Goal: Task Accomplishment & Management: Manage account settings

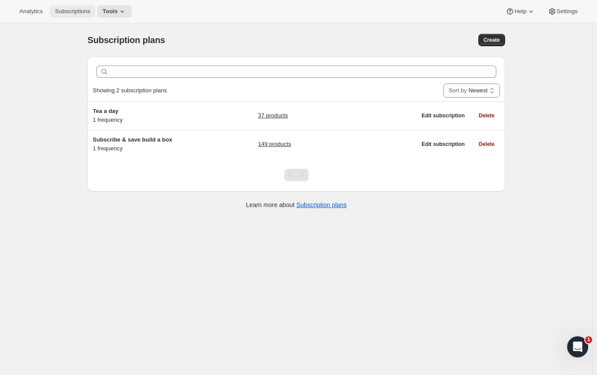
click at [76, 15] on button "Subscriptions" at bounding box center [73, 11] width 46 height 12
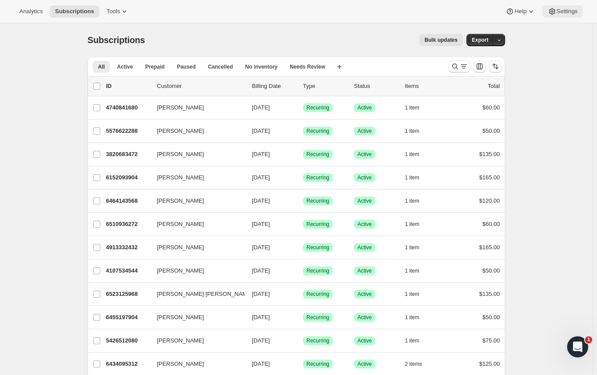
click at [564, 8] on span "Settings" at bounding box center [566, 11] width 21 height 7
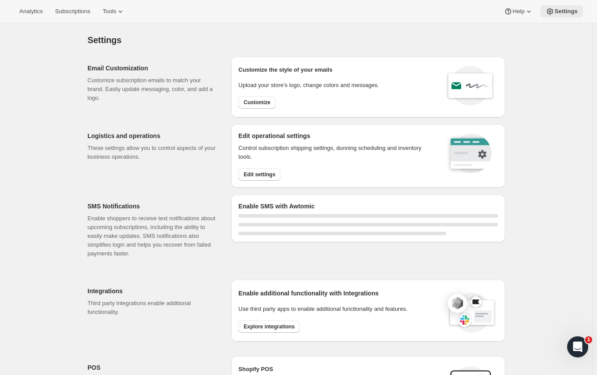
select select "22:00"
select select "09:00"
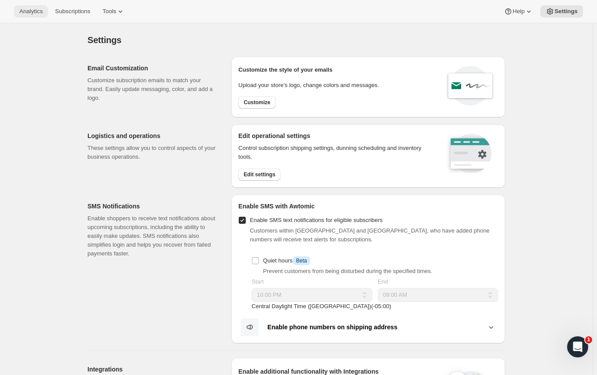
click at [30, 10] on span "Analytics" at bounding box center [30, 11] width 23 height 7
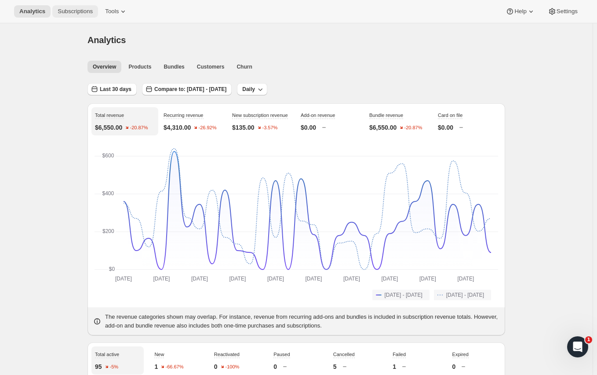
click at [82, 14] on span "Subscriptions" at bounding box center [75, 11] width 35 height 7
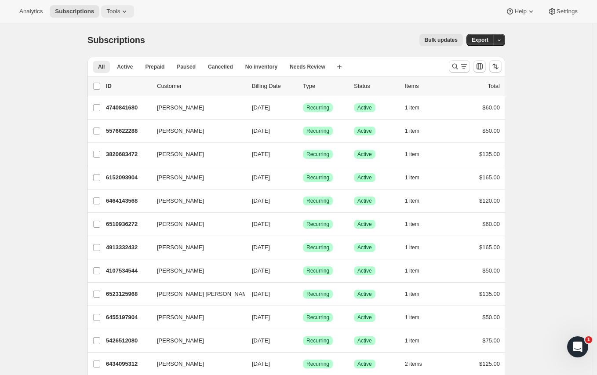
click at [110, 13] on span "Tools" at bounding box center [113, 11] width 14 height 7
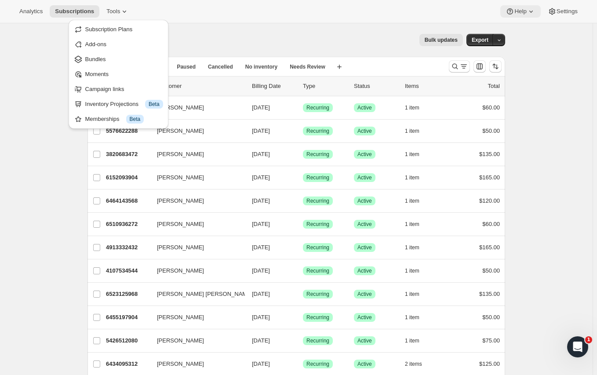
click at [518, 15] on span "Help" at bounding box center [520, 11] width 12 height 7
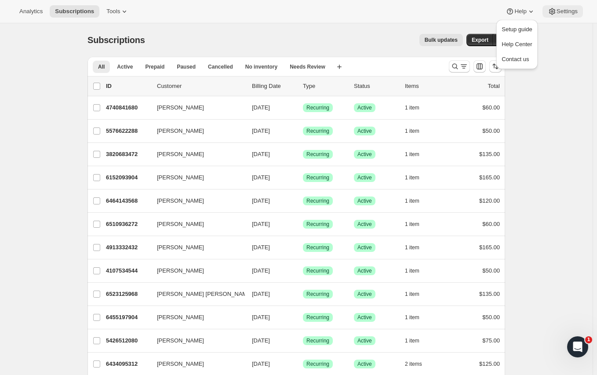
click at [560, 12] on span "Settings" at bounding box center [566, 11] width 21 height 7
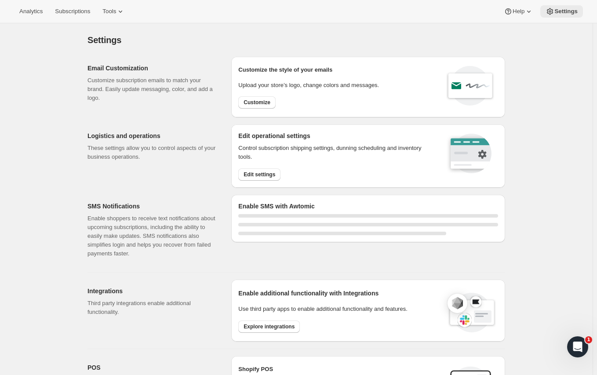
select select "22:00"
select select "09:00"
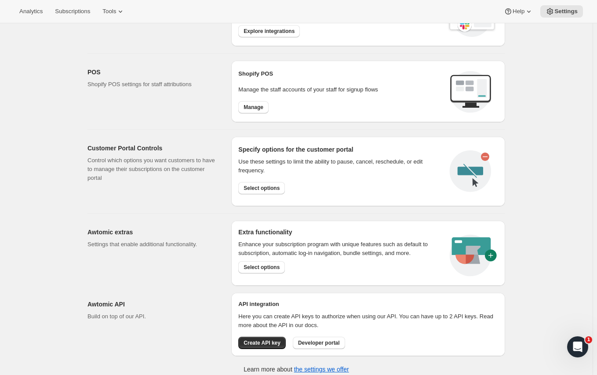
scroll to position [380, 0]
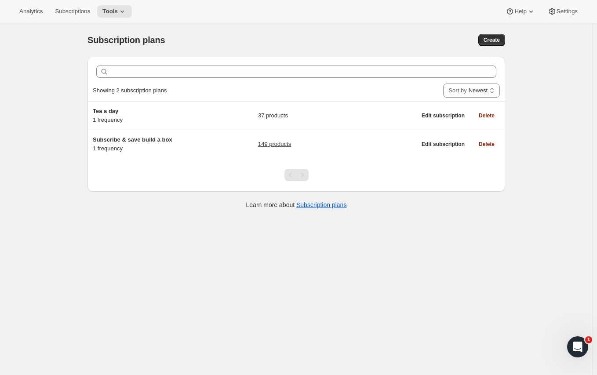
click at [84, 18] on div "Analytics Subscriptions Tools Help Settings" at bounding box center [298, 11] width 597 height 23
click at [57, 13] on span "Subscriptions" at bounding box center [72, 11] width 35 height 7
click at [124, 17] on button "Tools" at bounding box center [114, 11] width 35 height 12
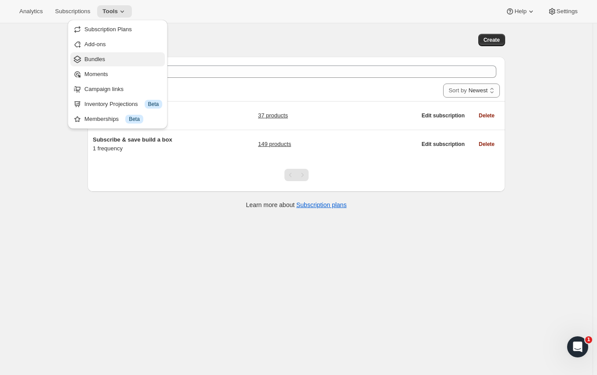
click at [116, 56] on span "Bundles" at bounding box center [123, 59] width 78 height 9
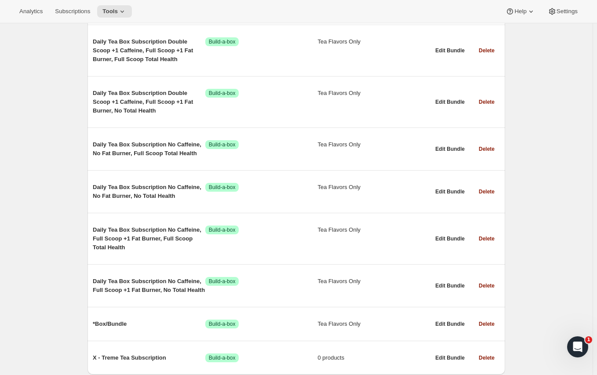
scroll to position [8419, 0]
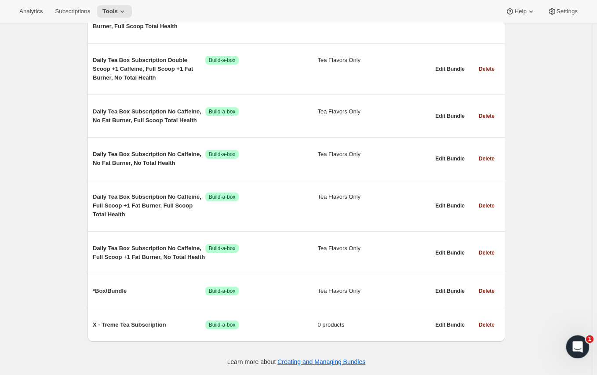
click at [578, 345] on icon "Open Intercom Messenger" at bounding box center [576, 345] width 15 height 15
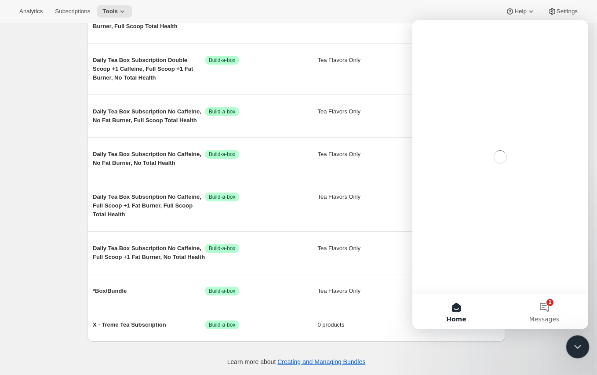
scroll to position [0, 0]
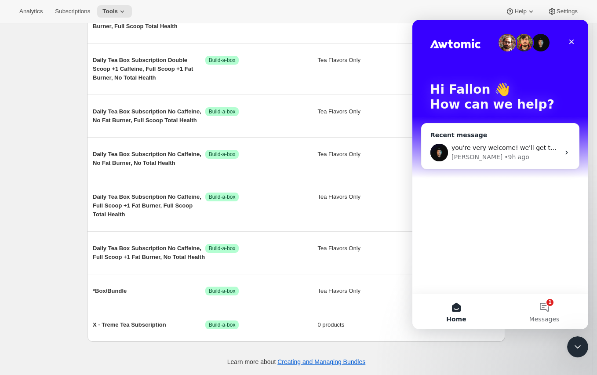
click at [513, 149] on span "you're very welcome! we'll get to the bottom of it!" at bounding box center [529, 147] width 156 height 7
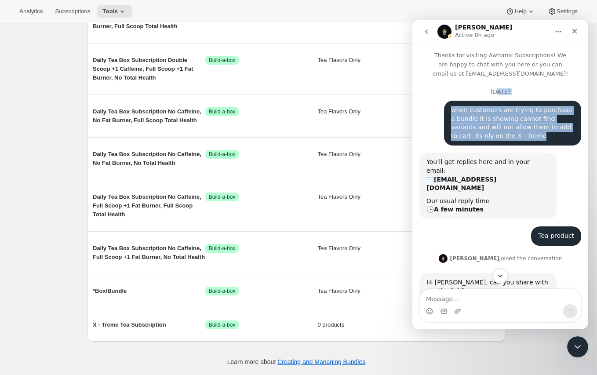
drag, startPoint x: 491, startPoint y: 89, endPoint x: 531, endPoint y: 136, distance: 60.8
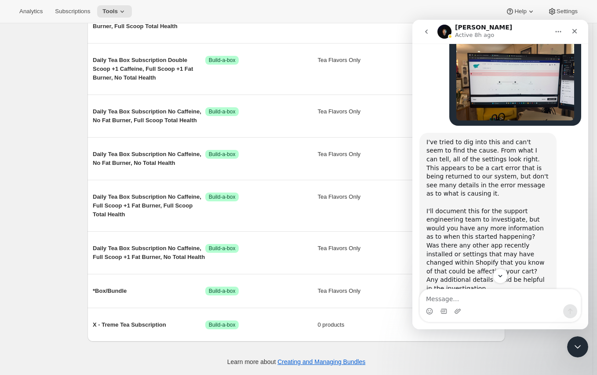
scroll to position [440, 0]
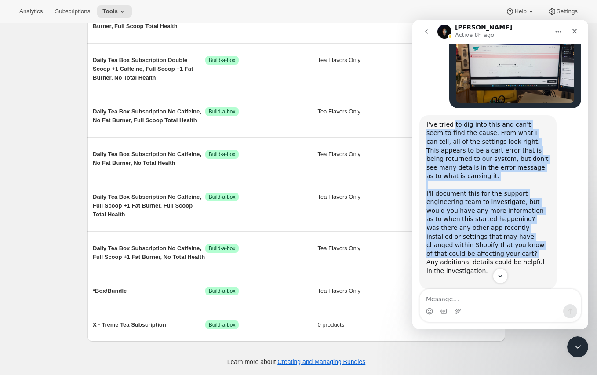
drag, startPoint x: 453, startPoint y: 134, endPoint x: 523, endPoint y: 247, distance: 132.7
click at [526, 247] on div "I've tried to dig into this and can't seem to find the cause. From what I can t…" at bounding box center [487, 202] width 123 height 164
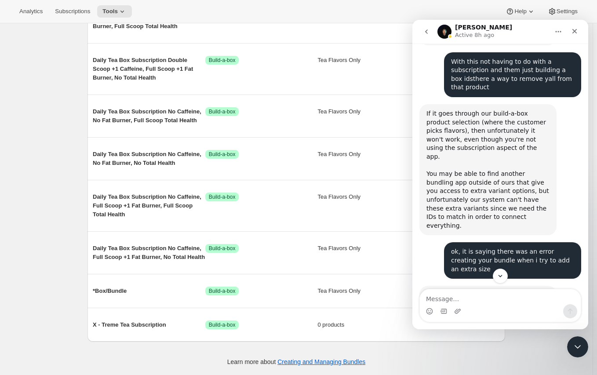
scroll to position [1754, 0]
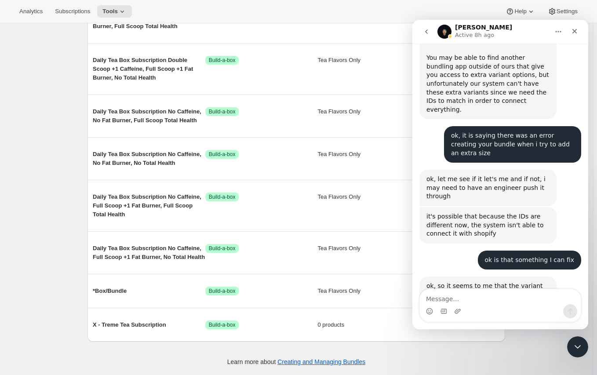
drag, startPoint x: 437, startPoint y: 243, endPoint x: 472, endPoint y: 256, distance: 37.6
drag, startPoint x: 501, startPoint y: 262, endPoint x: 445, endPoint y: 109, distance: 162.0
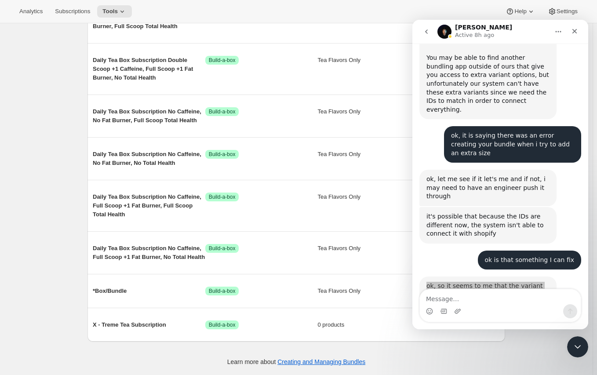
click at [320, 5] on div "Analytics Subscriptions Tools Help Settings" at bounding box center [298, 11] width 597 height 23
click at [576, 339] on div "Close Intercom Messenger" at bounding box center [576, 345] width 21 height 21
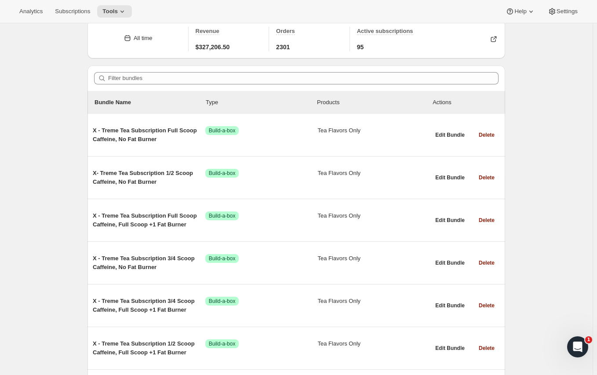
scroll to position [0, 0]
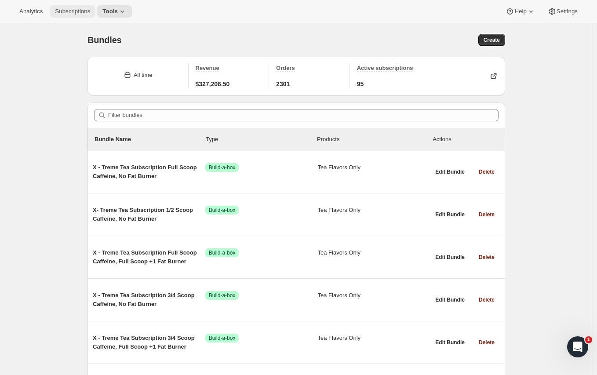
click at [84, 9] on span "Subscriptions" at bounding box center [72, 11] width 35 height 7
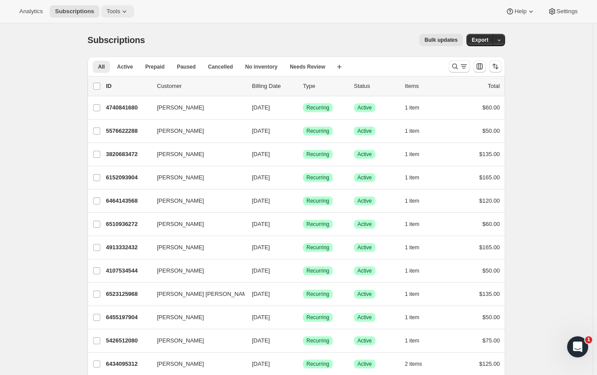
click at [120, 13] on span "Tools" at bounding box center [113, 11] width 14 height 7
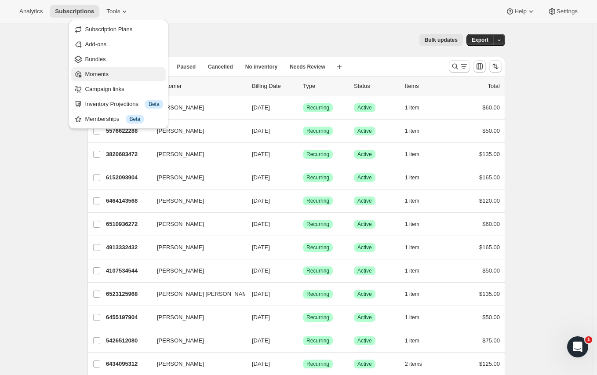
click at [127, 73] on span "Moments" at bounding box center [124, 74] width 78 height 9
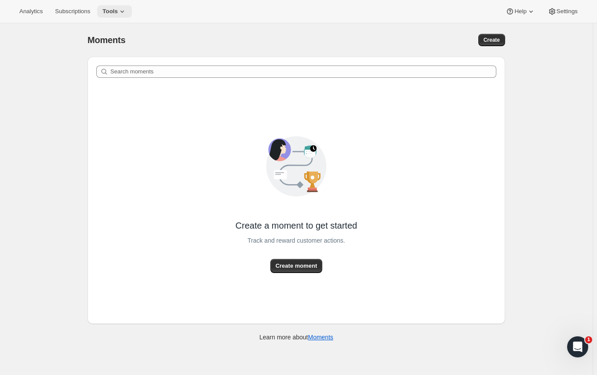
click at [126, 8] on icon at bounding box center [122, 11] width 9 height 9
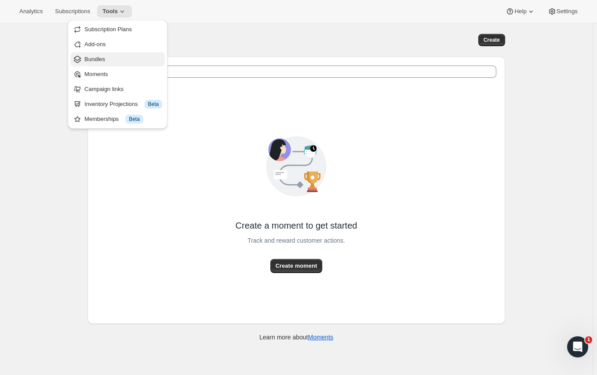
click at [132, 56] on span "Bundles" at bounding box center [123, 59] width 78 height 9
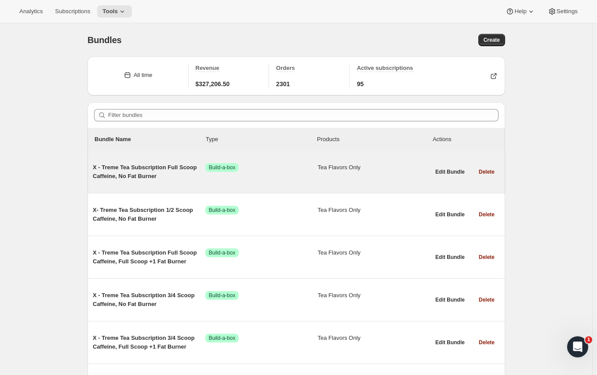
click at [140, 178] on span "X - Treme Tea Subscription Full Scoop Caffeine, No Fat Burner" at bounding box center [149, 172] width 113 height 18
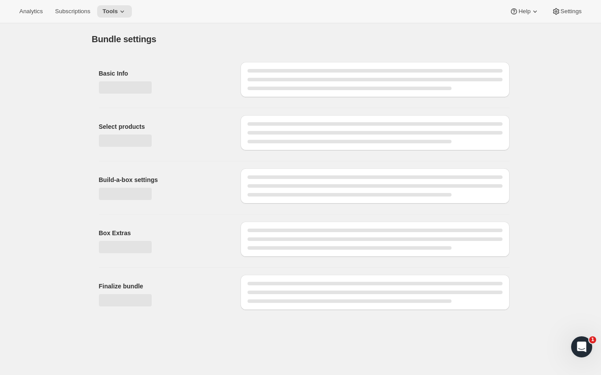
type input "X - Treme Tea Subscription Full Scoop Caffeine, No Fat Burner"
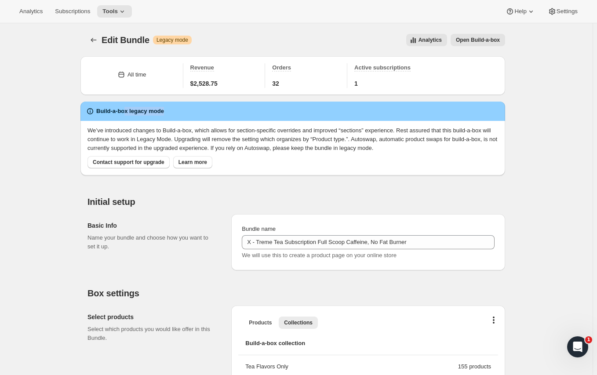
drag, startPoint x: 127, startPoint y: 112, endPoint x: 169, endPoint y: 112, distance: 41.8
click at [169, 112] on div "Build-a-box legacy mode" at bounding box center [293, 111] width 414 height 9
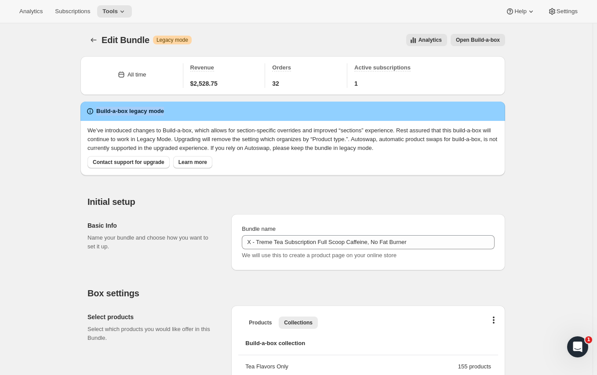
click at [169, 112] on div "Build-a-box legacy mode" at bounding box center [293, 111] width 414 height 9
click at [479, 38] on span "Open Build-a-box" at bounding box center [478, 39] width 44 height 7
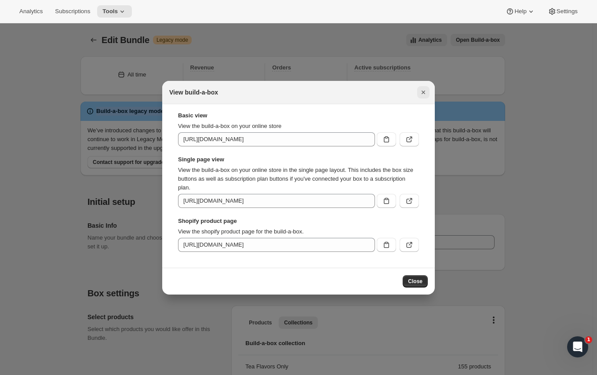
click at [425, 90] on icon "Close" at bounding box center [423, 92] width 9 height 9
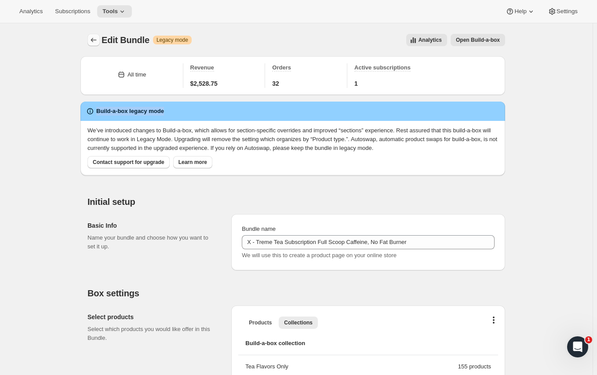
click at [100, 35] on button "Bundles" at bounding box center [93, 40] width 12 height 12
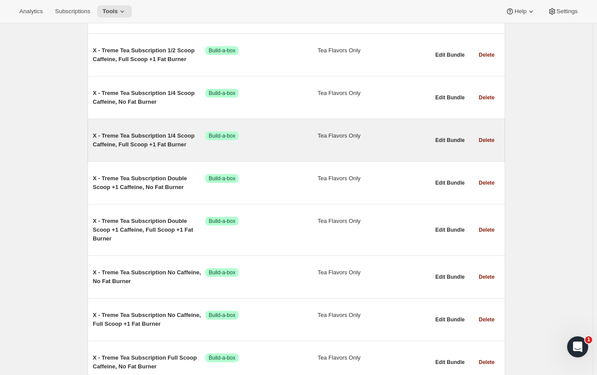
scroll to position [1384, 0]
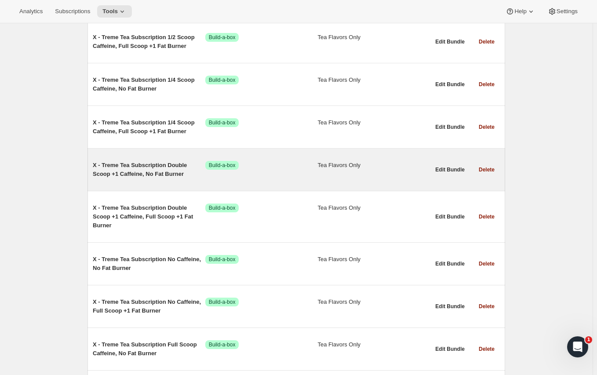
click at [159, 171] on span "X - Treme Tea Subscription Double Scoop +1 Caffeine, No Fat Burner" at bounding box center [149, 170] width 113 height 18
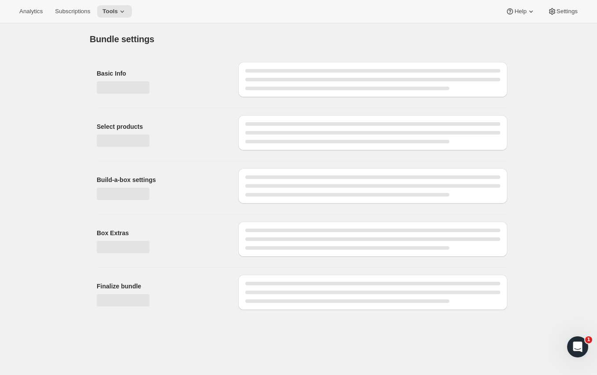
type input "X - Treme Tea Subscription Double Scoop +1 Caffeine, No Fat Burner"
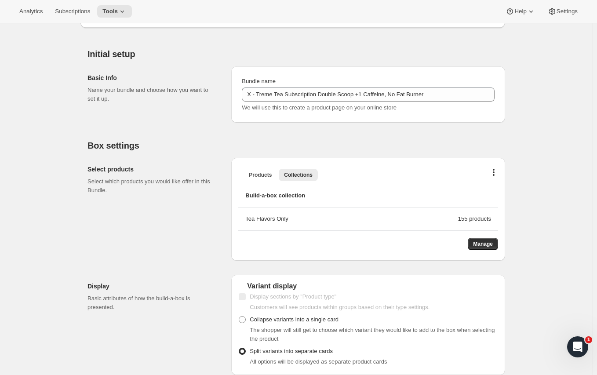
scroll to position [160, 0]
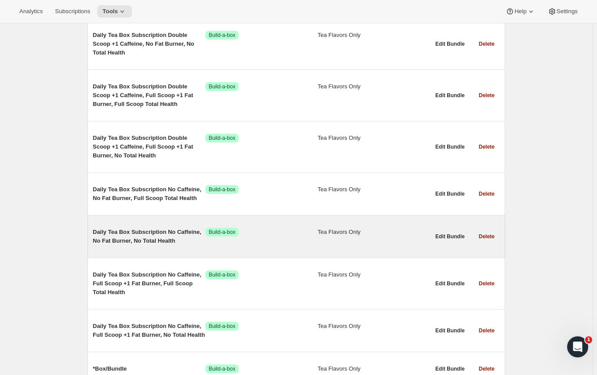
scroll to position [8419, 0]
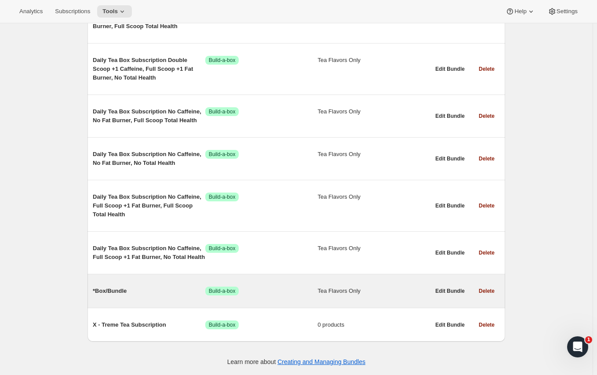
click at [146, 287] on span "*Box/Bundle" at bounding box center [149, 291] width 113 height 9
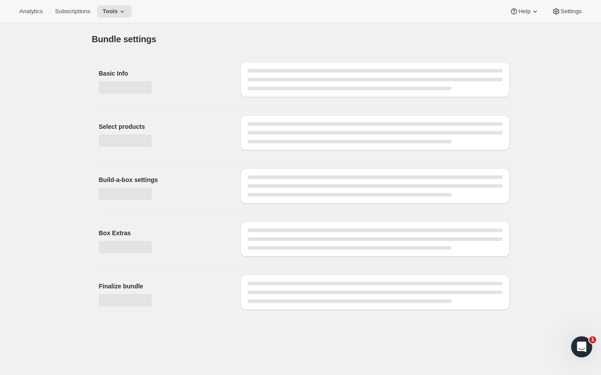
type input "*Box/Bundle"
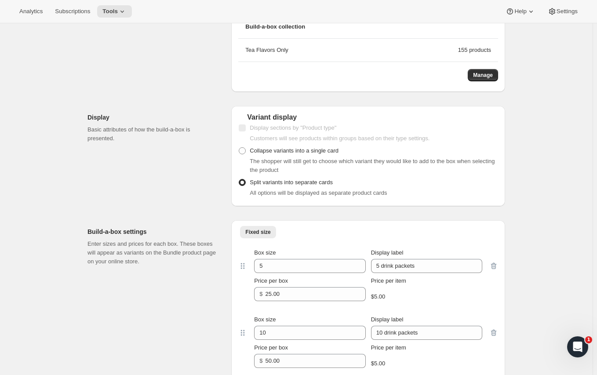
scroll to position [360, 0]
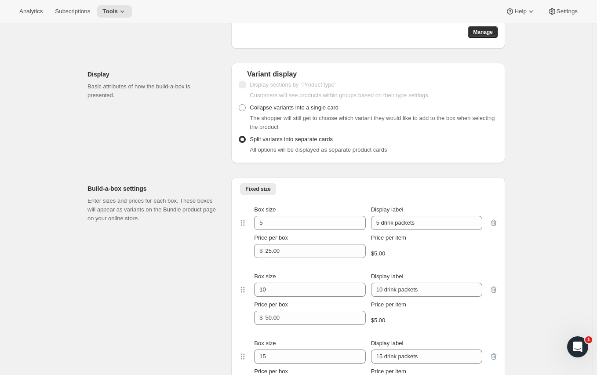
drag, startPoint x: 139, startPoint y: 229, endPoint x: 134, endPoint y: 229, distance: 4.9
